Goal: Find specific page/section: Find specific page/section

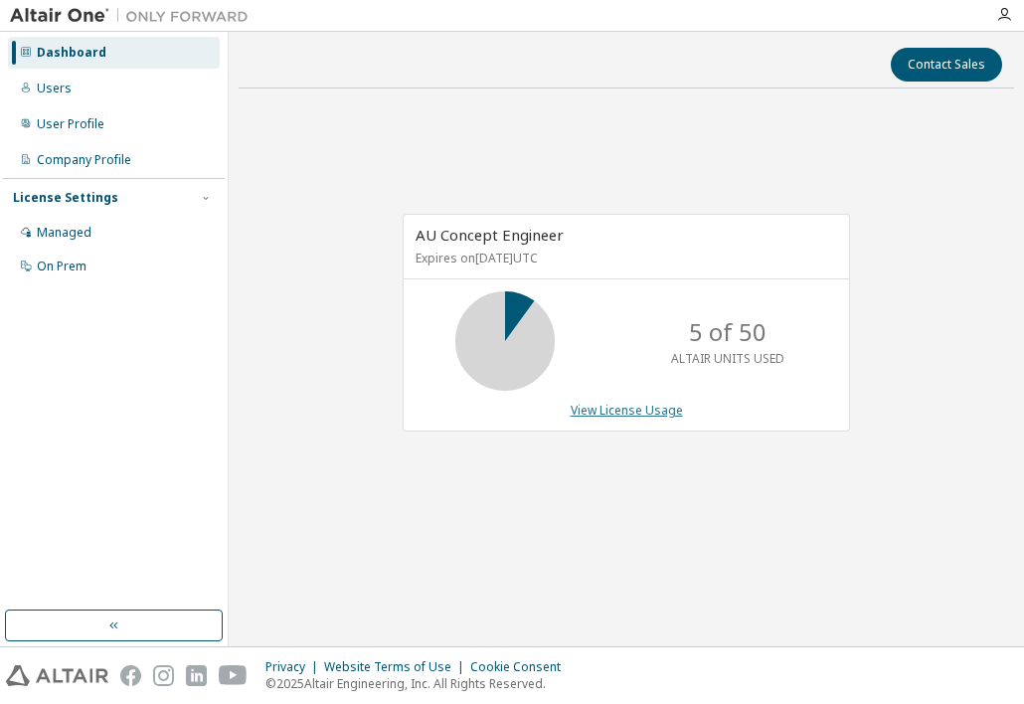
click at [630, 403] on link "View License Usage" at bounding box center [627, 410] width 112 height 17
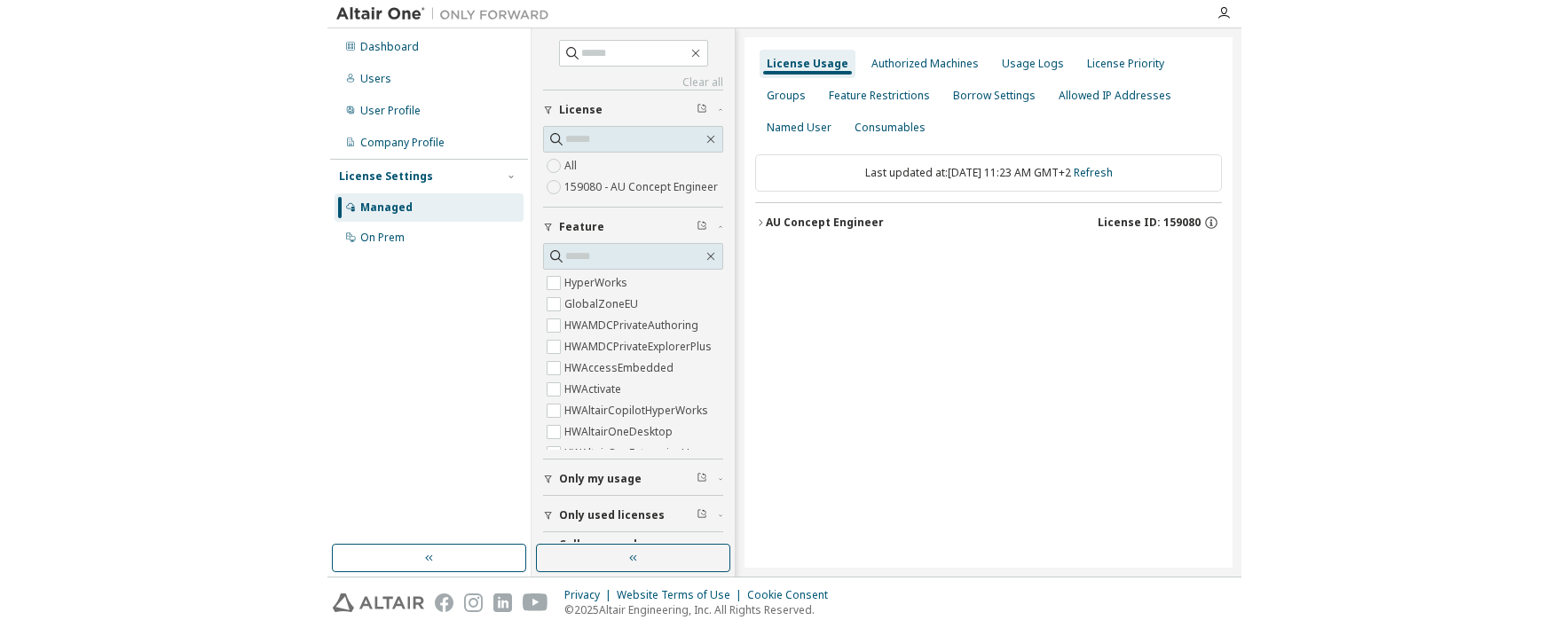
scroll to position [45, 0]
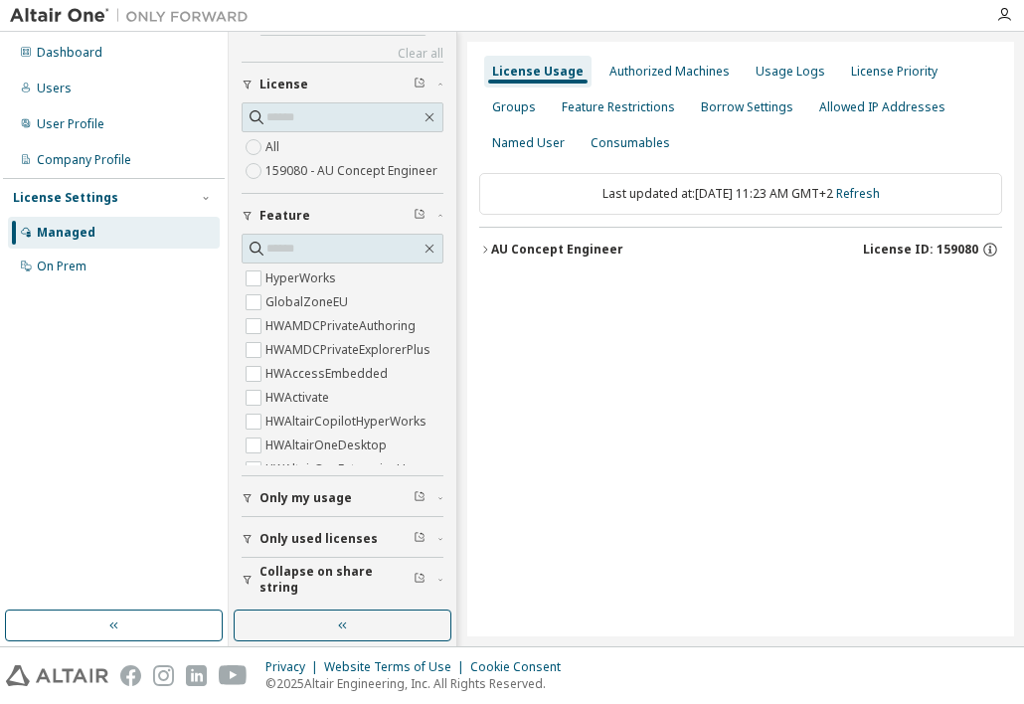
click at [326, 500] on span "Only my usage" at bounding box center [306, 498] width 92 height 16
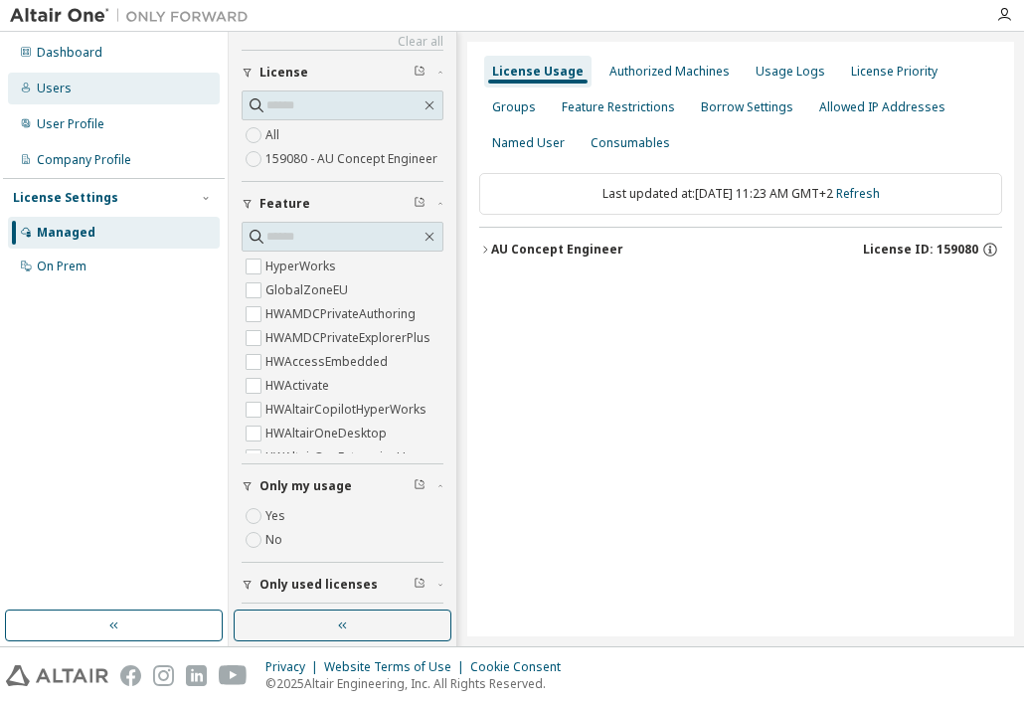
click at [64, 89] on div "Users" at bounding box center [54, 89] width 35 height 16
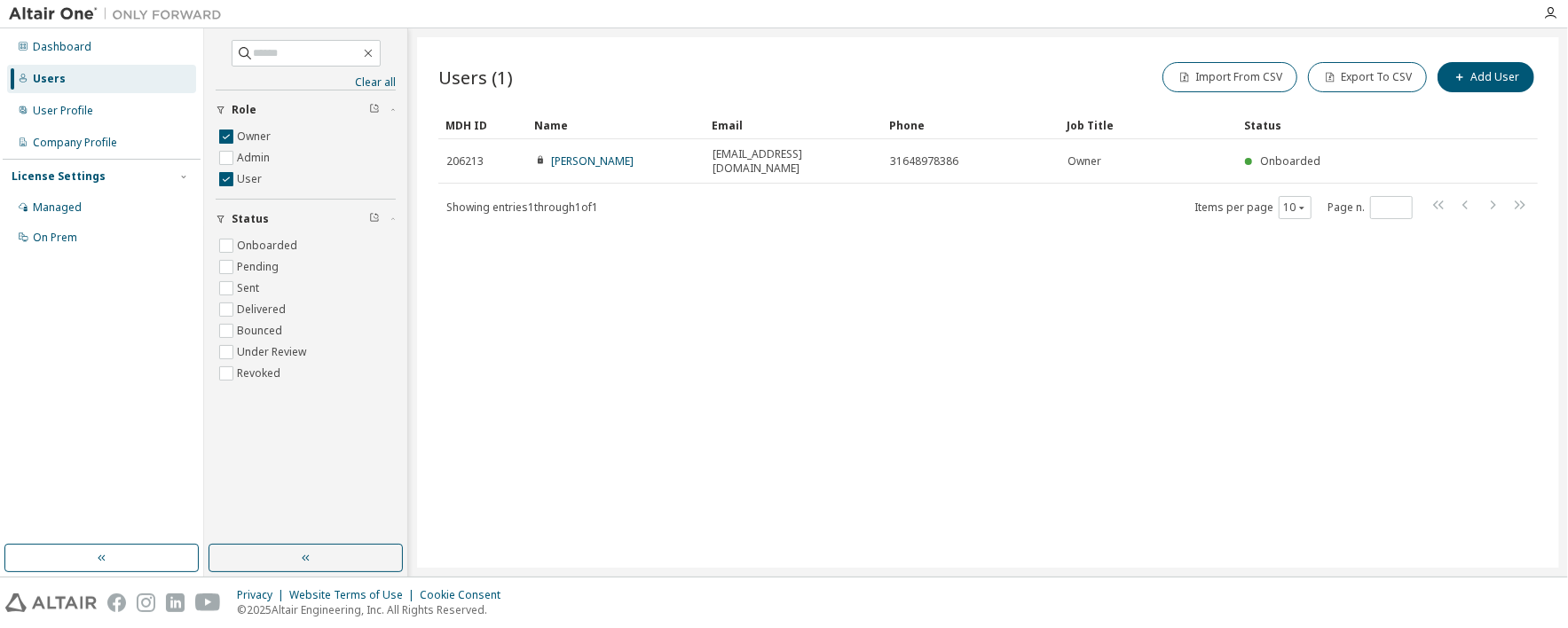
drag, startPoint x: 1395, startPoint y: 343, endPoint x: 1406, endPoint y: 279, distance: 64.9
click at [913, 342] on div "Users (1) Import From CSV Export To CSV Add User Clear Load Save Save As Field …" at bounding box center [988, 302] width 1142 height 531
